Goal: Information Seeking & Learning: Learn about a topic

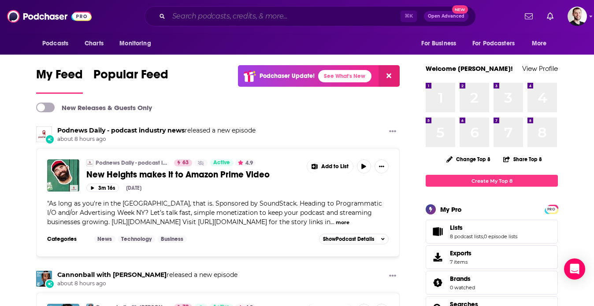
click at [284, 15] on input "Search podcasts, credits, & more..." at bounding box center [285, 16] width 232 height 14
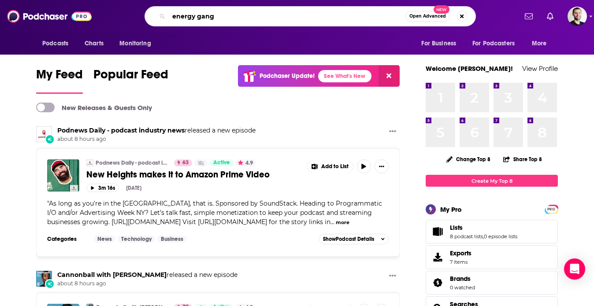
type input "energy gang"
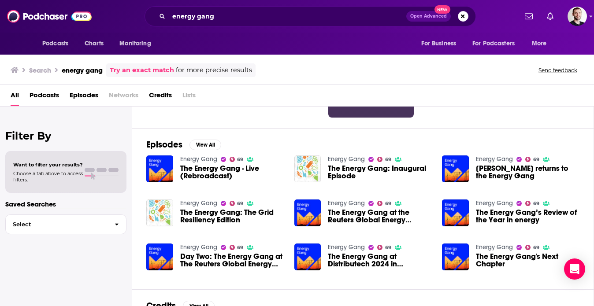
scroll to position [125, 0]
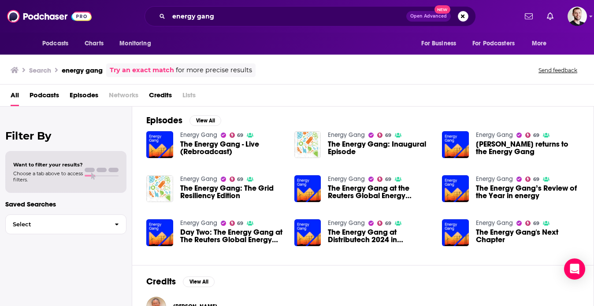
click at [187, 148] on span "The Energy Gang - Live (Rebroadcast)" at bounding box center [231, 147] width 103 height 15
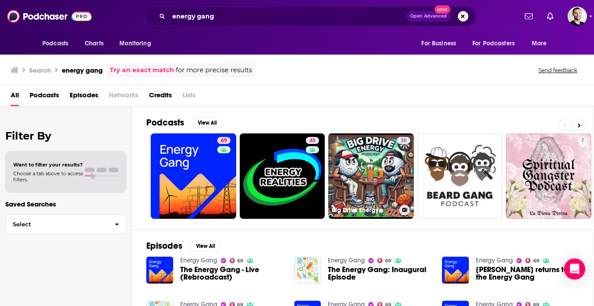
scroll to position [92, 0]
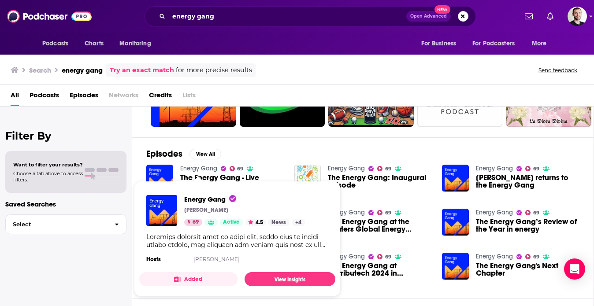
click at [201, 169] on link "Energy Gang" at bounding box center [198, 168] width 37 height 7
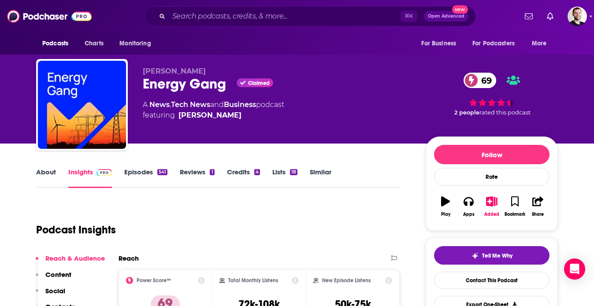
click at [133, 173] on link "Episodes 541" at bounding box center [145, 178] width 43 height 20
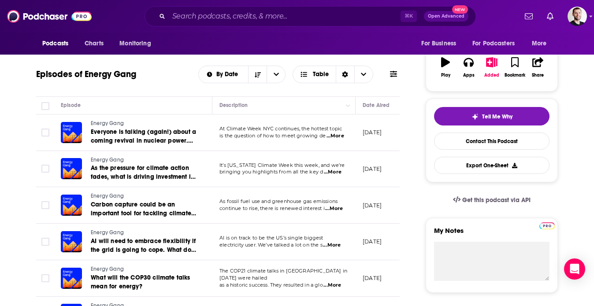
scroll to position [142, 0]
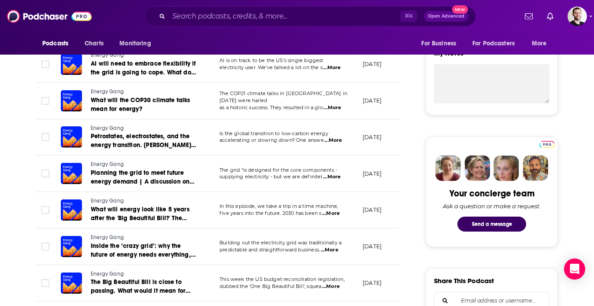
scroll to position [710, 0]
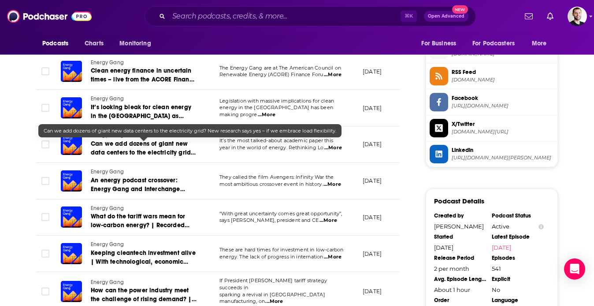
click at [166, 150] on span "Can we add dozens of giant new data centers to the electricity grid? New resear…" at bounding box center [143, 157] width 105 height 34
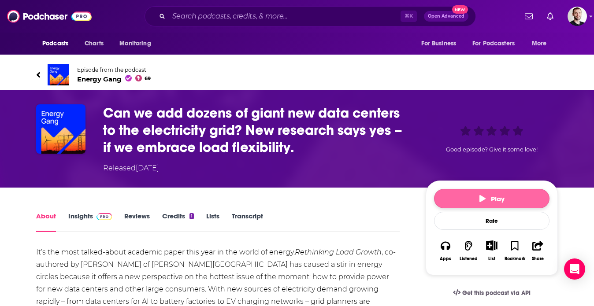
click at [499, 195] on span "Play" at bounding box center [491, 199] width 25 height 8
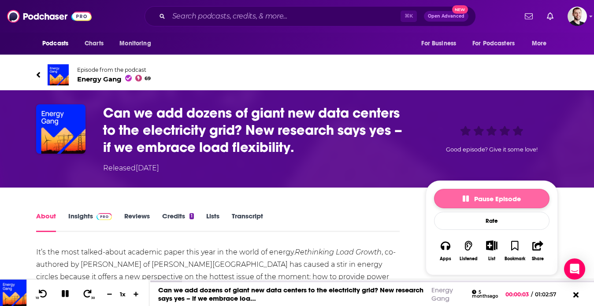
click at [499, 195] on span "Pause Episode" at bounding box center [491, 199] width 58 height 8
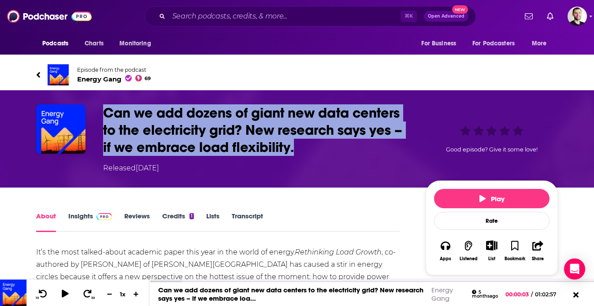
drag, startPoint x: 300, startPoint y: 147, endPoint x: 94, endPoint y: 116, distance: 208.4
click at [94, 116] on div "Can we add dozens of giant new data centers to the electricity grid? New resear…" at bounding box center [296, 138] width 521 height 69
copy h1 "Can we add dozens of giant new data centers to the electricity grid? New resear…"
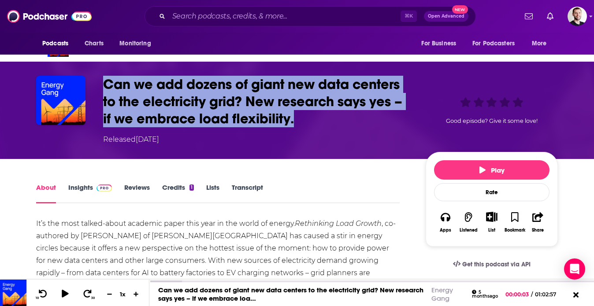
scroll to position [21, 0]
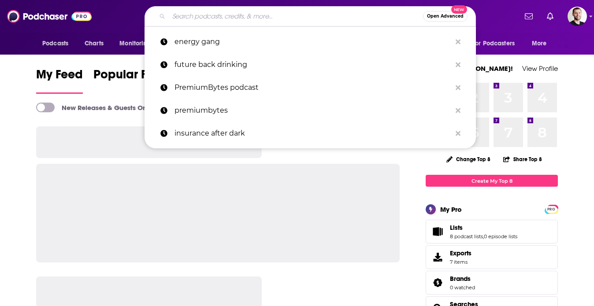
click at [299, 19] on input "Search podcasts, credits, & more..." at bounding box center [296, 16] width 254 height 14
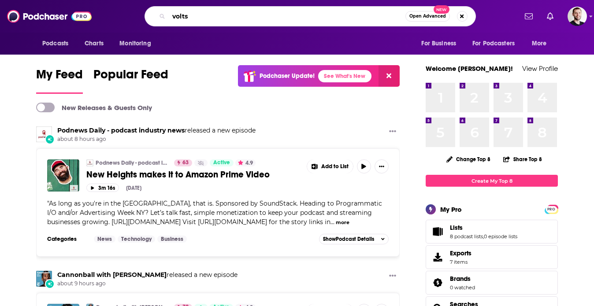
type input "volts"
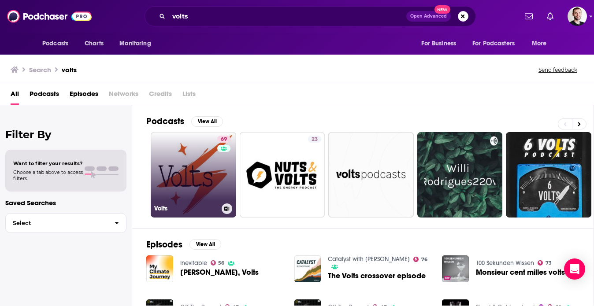
click at [176, 170] on link "69 Volts" at bounding box center [193, 174] width 85 height 85
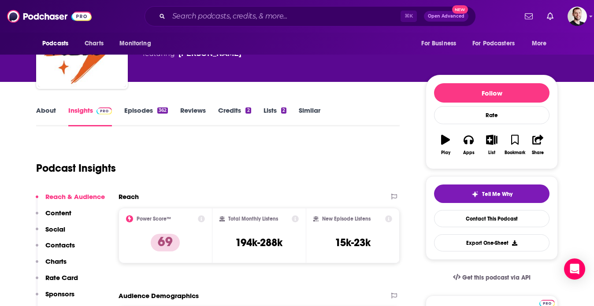
scroll to position [52, 0]
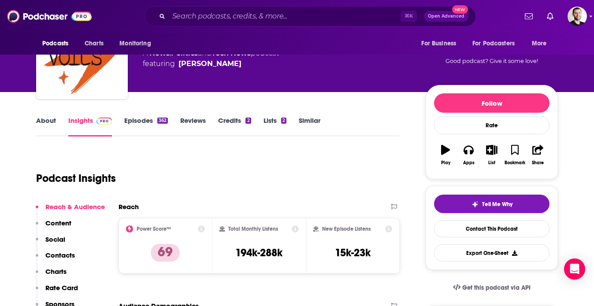
click at [140, 124] on link "Episodes 362" at bounding box center [146, 126] width 44 height 20
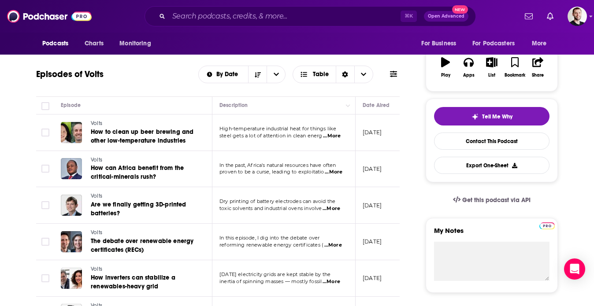
scroll to position [757, 0]
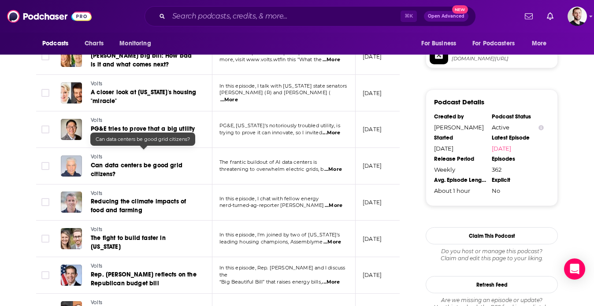
click at [141, 162] on span "Can data centers be good grid citizens?" at bounding box center [137, 170] width 92 height 16
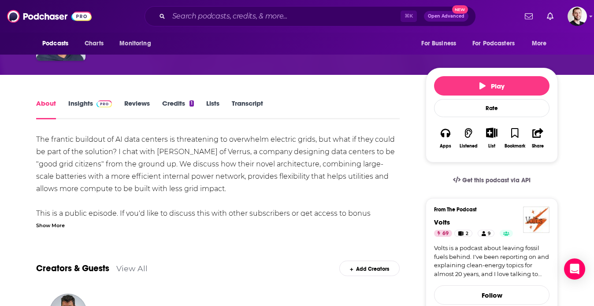
scroll to position [50, 0]
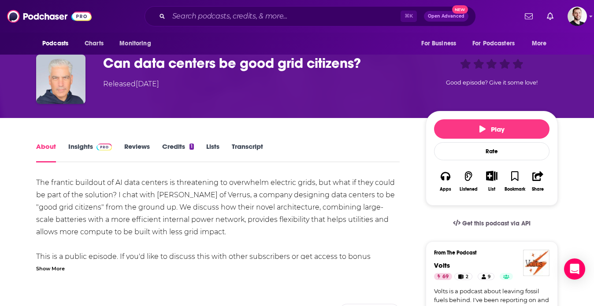
click at [265, 59] on h1 "Can data centers be good grid citizens?" at bounding box center [257, 63] width 308 height 17
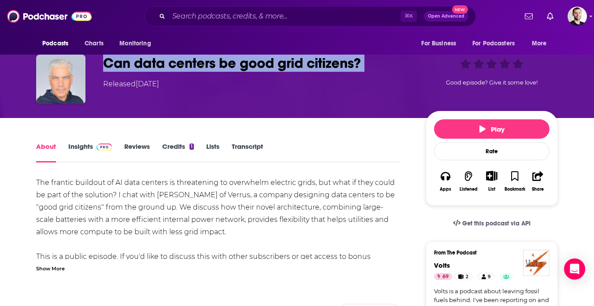
click at [265, 59] on h1 "Can data centers be good grid citizens?" at bounding box center [257, 63] width 308 height 17
copy h1 "Can data centers be good grid citizens?"
